Goal: Find specific fact: Find specific fact

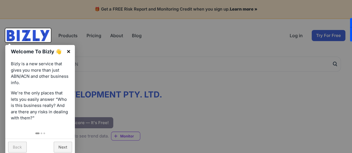
click at [68, 50] on link "×" at bounding box center [68, 51] width 13 height 13
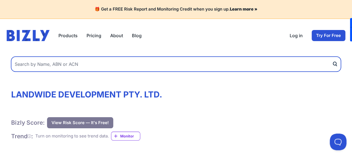
click at [108, 64] on input "text" at bounding box center [176, 64] width 330 height 15
paste input "ACN: 164 209 465"
type input "164 209 465"
click at [332, 57] on button "submit" at bounding box center [336, 64] width 9 height 15
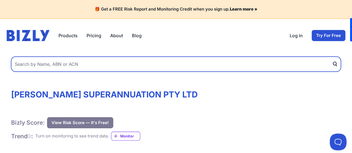
drag, startPoint x: 51, startPoint y: 65, endPoint x: 116, endPoint y: 75, distance: 66.0
click at [52, 65] on input "text" at bounding box center [176, 64] width 330 height 15
paste input "ACN: 125 857 810"
type input "125 857 810"
click at [332, 57] on button "submit" at bounding box center [336, 64] width 9 height 15
